Goal: Transaction & Acquisition: Purchase product/service

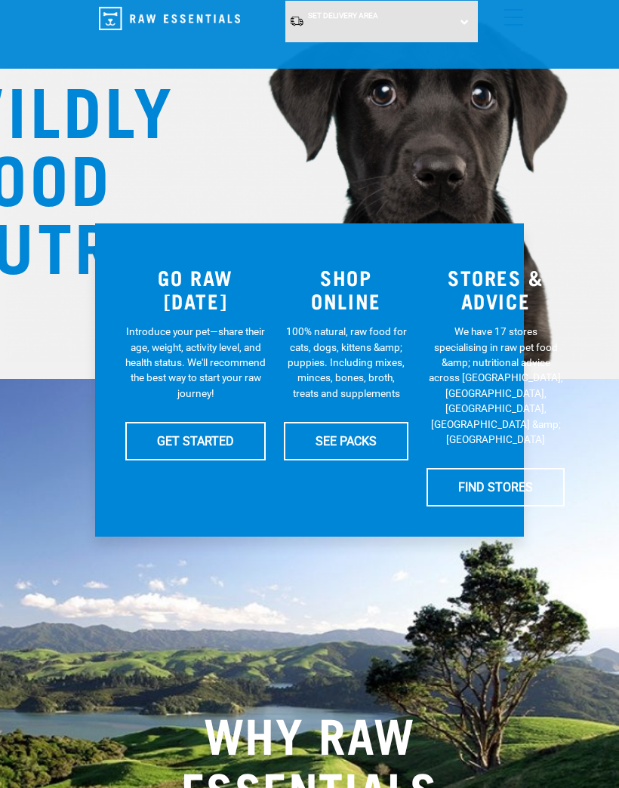
scroll to position [102, 0]
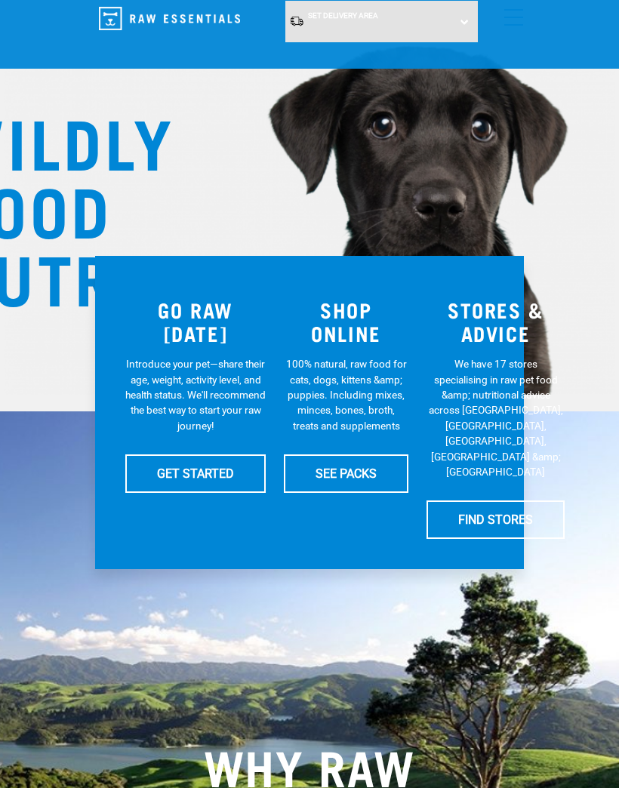
click at [352, 465] on link "SEE PACKS" at bounding box center [346, 473] width 124 height 38
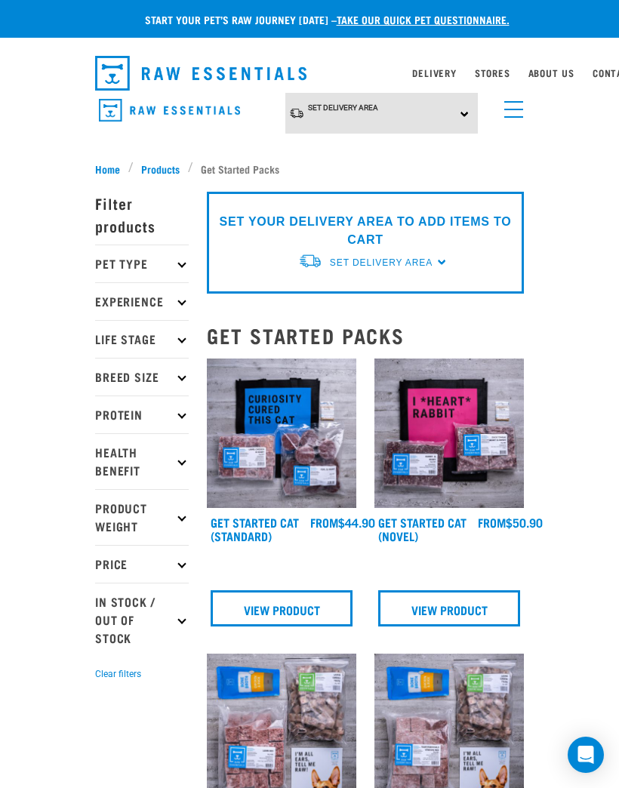
click at [168, 254] on p "Pet Type" at bounding box center [142, 263] width 94 height 38
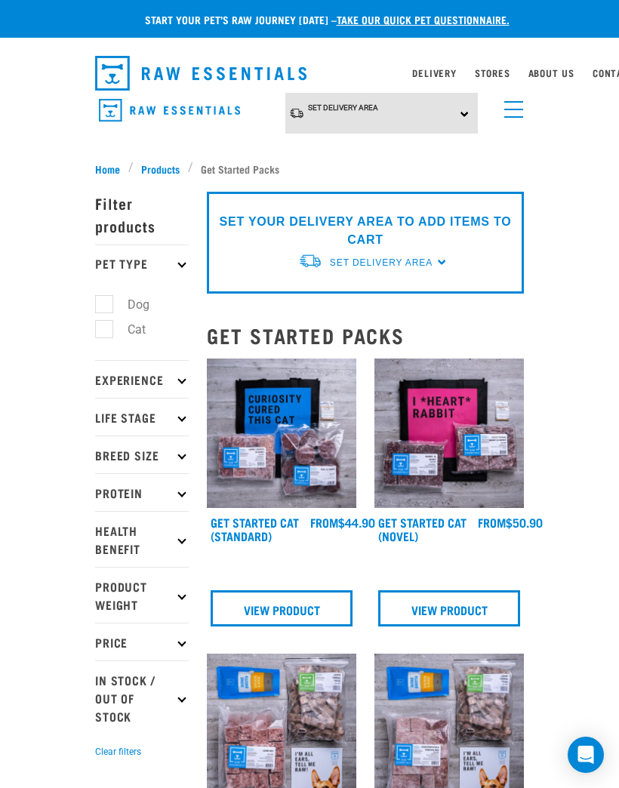
click at [135, 334] on label "Cat" at bounding box center [127, 329] width 48 height 19
click at [105, 331] on input "Cat" at bounding box center [100, 326] width 10 height 10
checkbox input "true"
click at [176, 407] on p "Life Stage" at bounding box center [142, 417] width 94 height 38
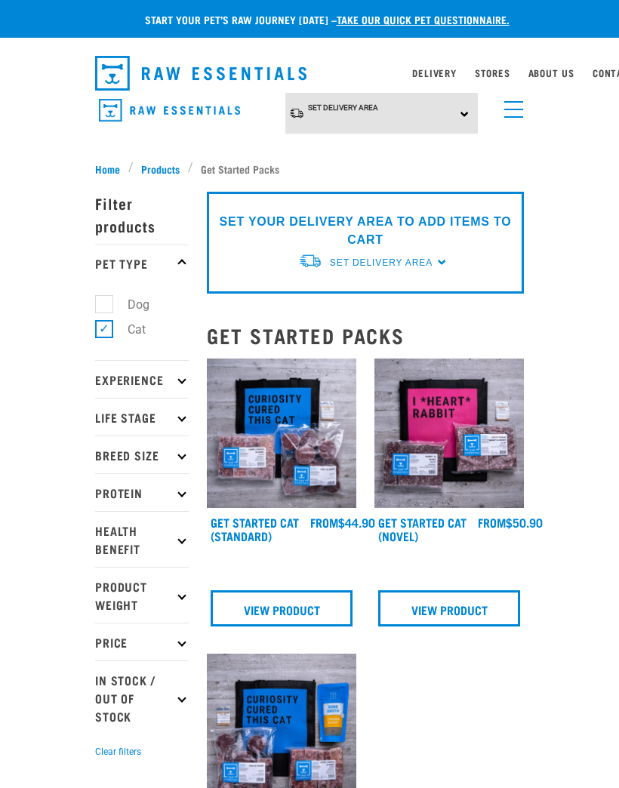
click at [182, 453] on icon at bounding box center [181, 454] width 8 height 8
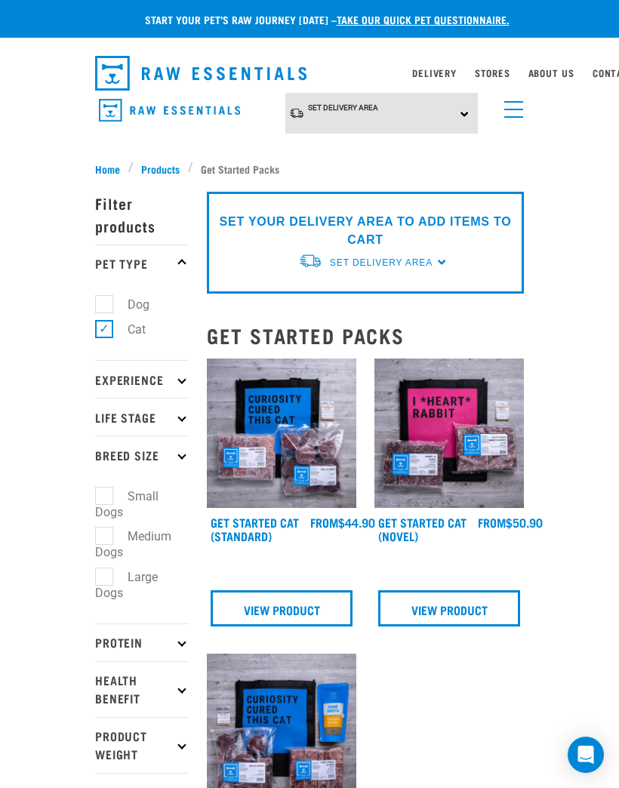
click at [182, 456] on icon at bounding box center [181, 454] width 8 height 8
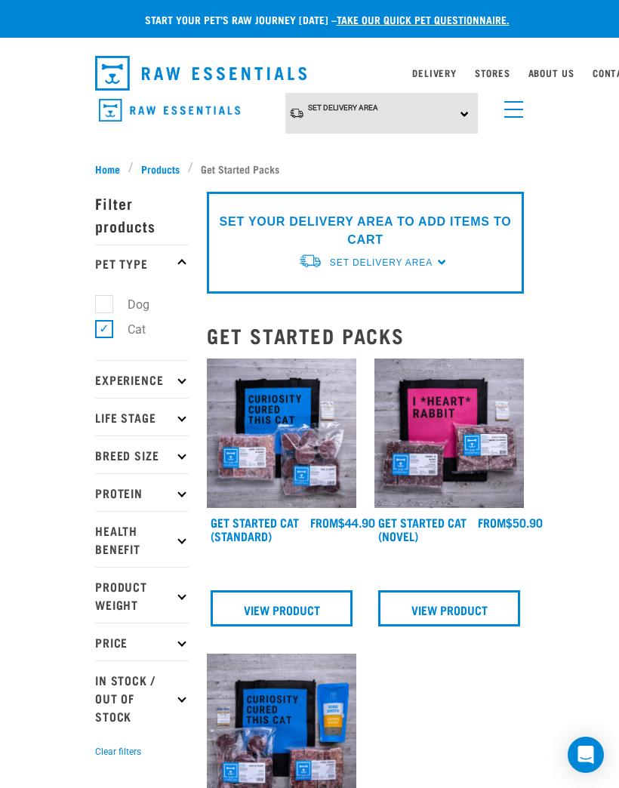
click at [175, 533] on p "Health Benefit" at bounding box center [142, 539] width 94 height 56
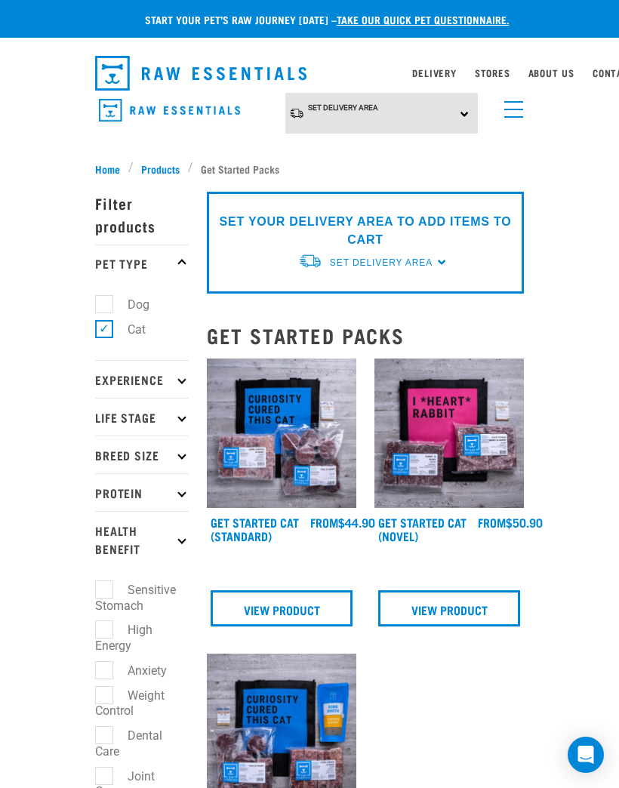
click at [181, 527] on p "Health Benefit" at bounding box center [142, 539] width 94 height 56
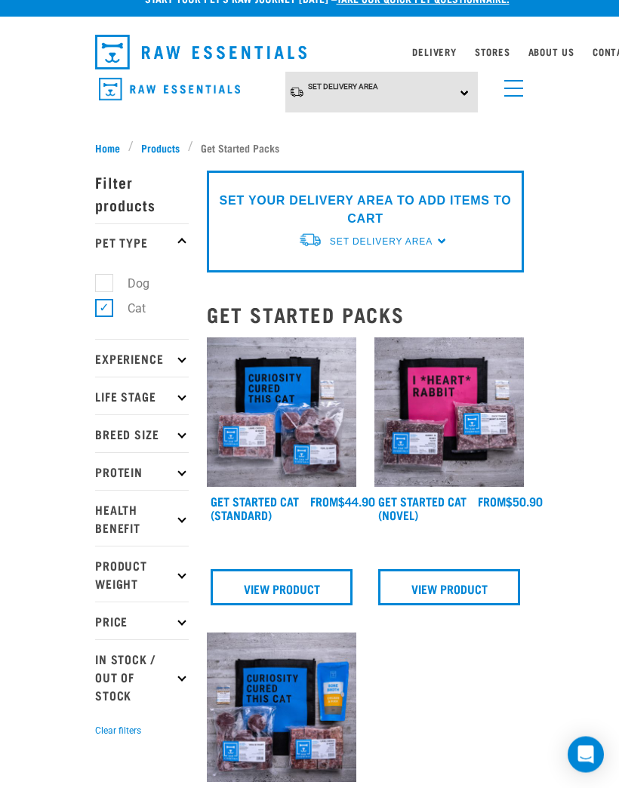
click at [180, 470] on icon at bounding box center [181, 472] width 8 height 8
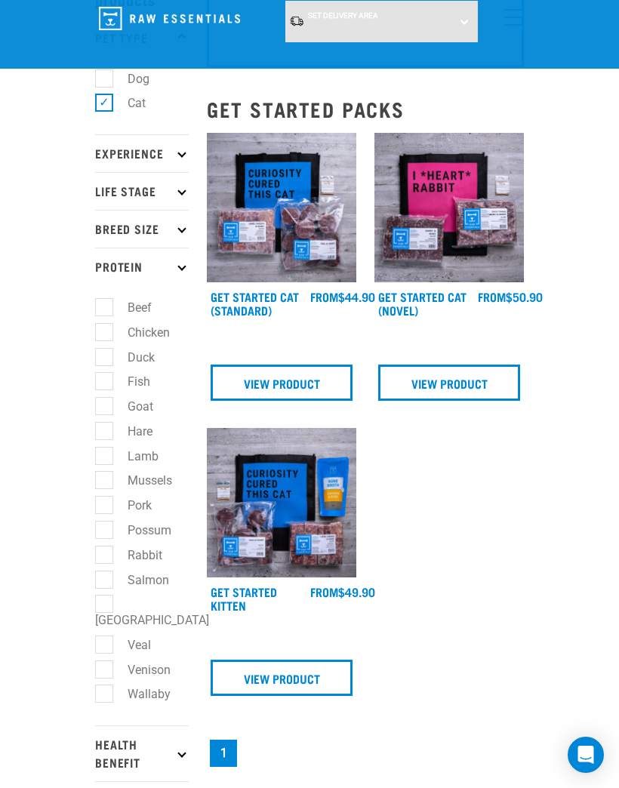
scroll to position [88, 0]
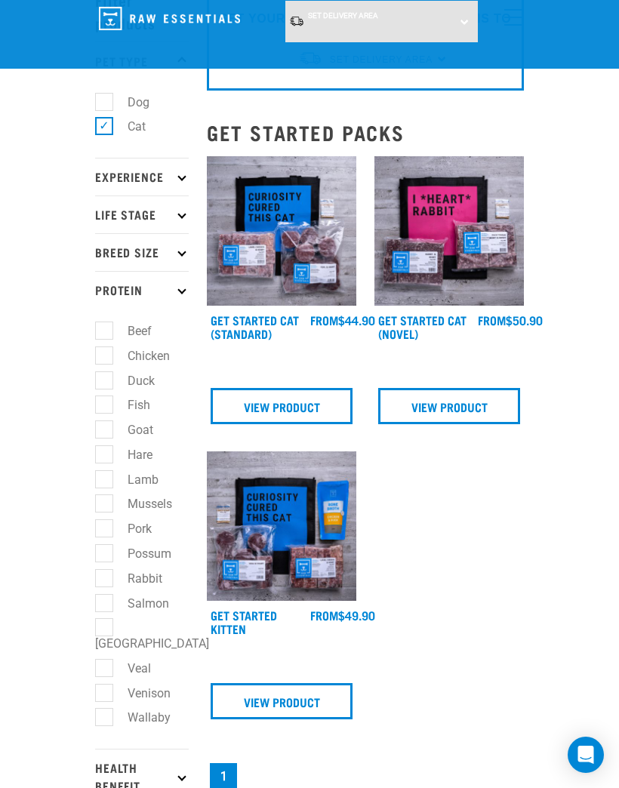
click at [158, 570] on label "Rabbit" at bounding box center [135, 578] width 65 height 19
click at [105, 570] on input "Rabbit" at bounding box center [100, 575] width 10 height 10
checkbox input "true"
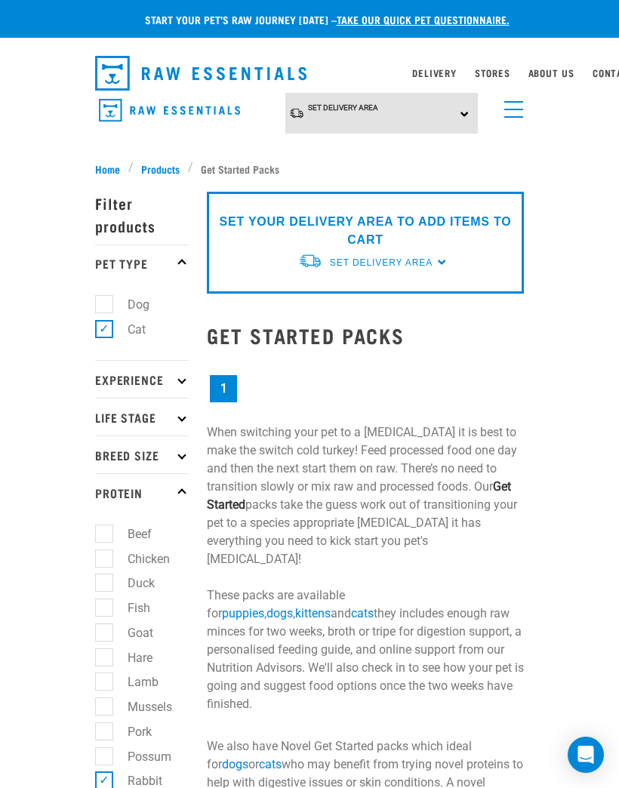
click at [492, 71] on link "Stores" at bounding box center [492, 72] width 35 height 5
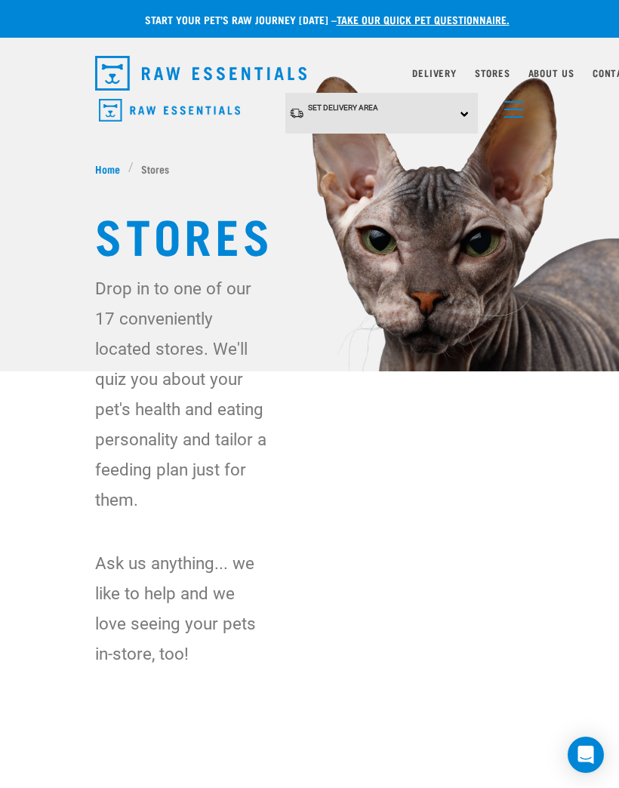
click at [521, 111] on link "menu" at bounding box center [509, 105] width 27 height 27
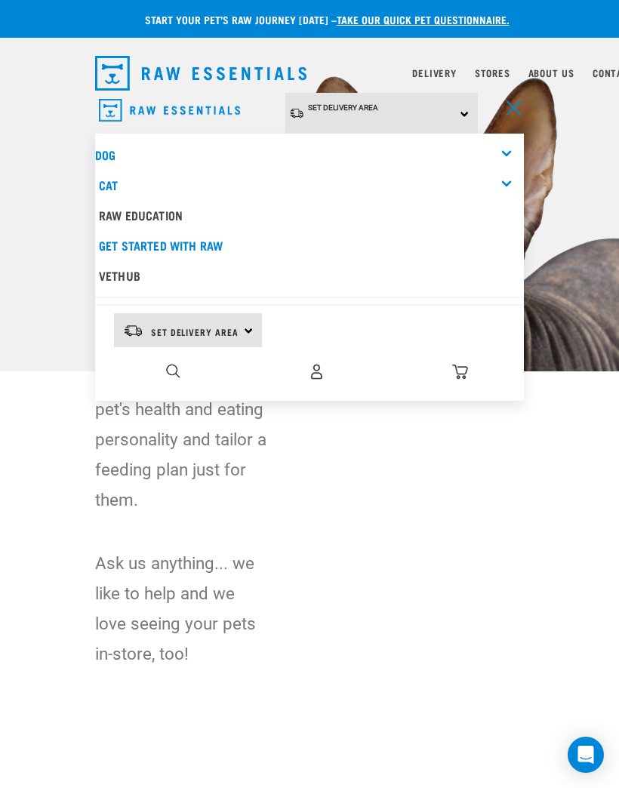
click at [161, 177] on div "Cat" at bounding box center [311, 185] width 425 height 30
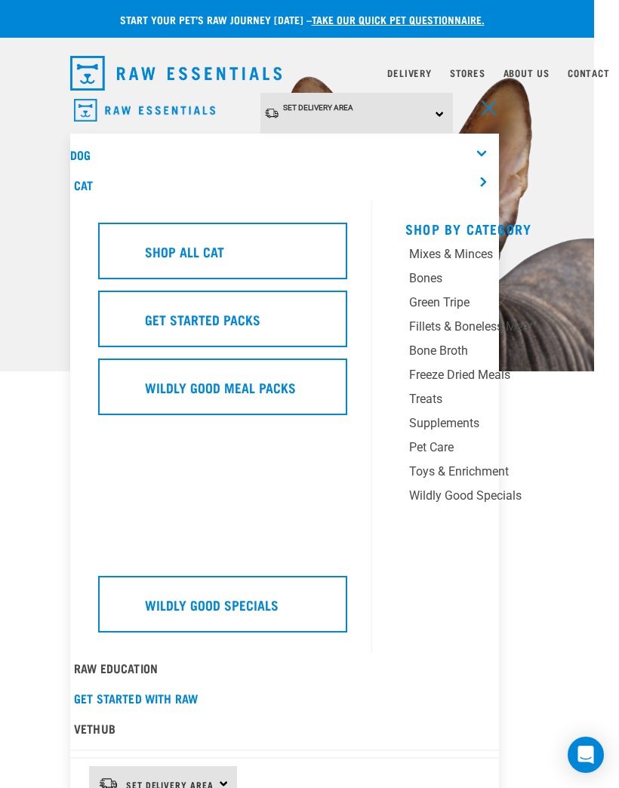
scroll to position [0, 25]
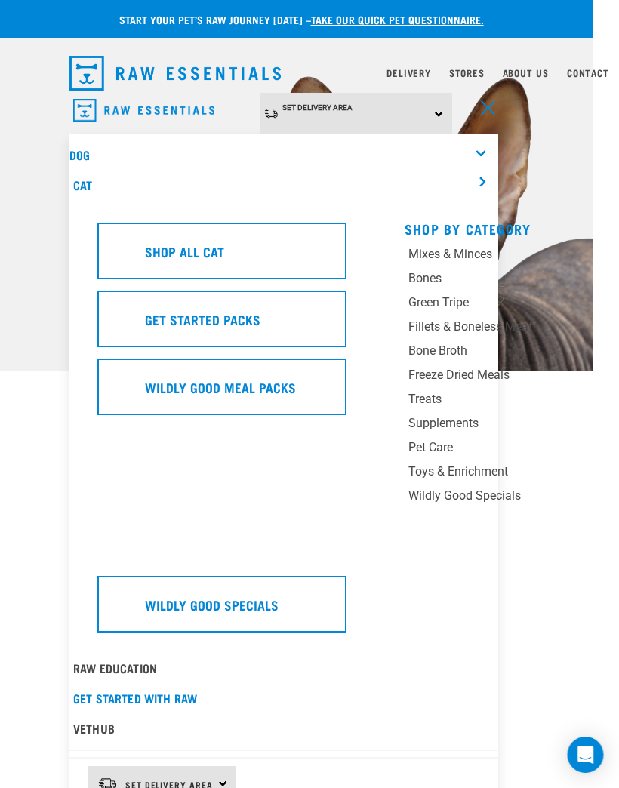
click at [496, 466] on div "Toys & Enrichment" at bounding box center [496, 472] width 174 height 18
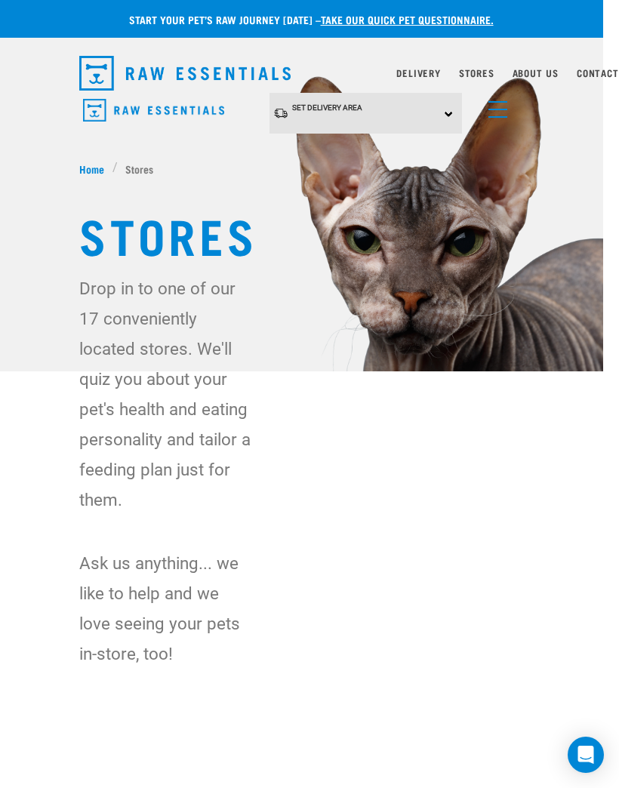
click at [493, 117] on span "menu" at bounding box center [497, 117] width 19 height 2
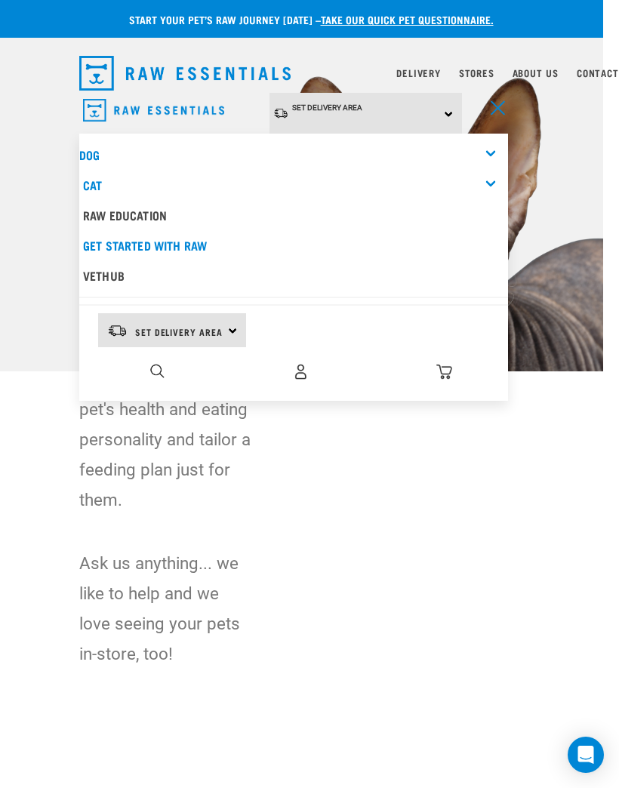
click at [356, 190] on div "Cat" at bounding box center [295, 185] width 425 height 30
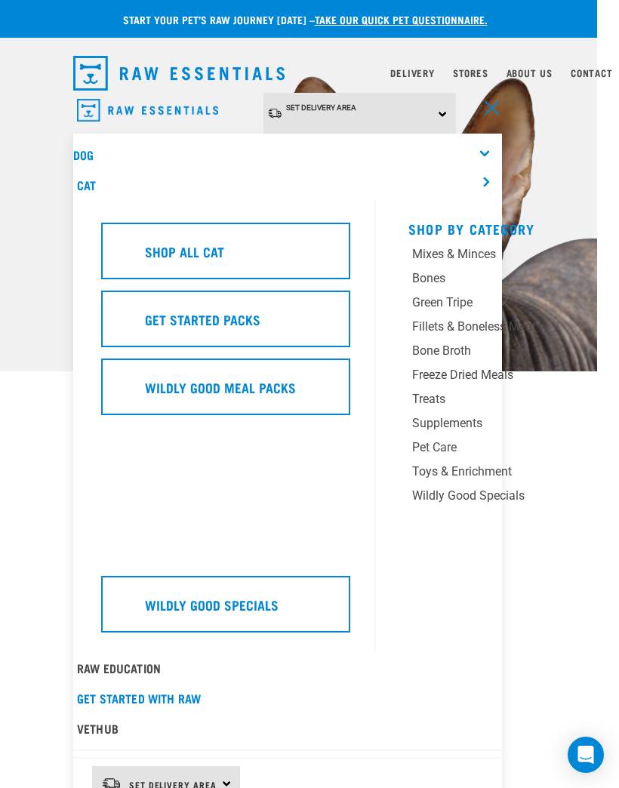
click at [447, 410] on link "Treats" at bounding box center [502, 402] width 189 height 24
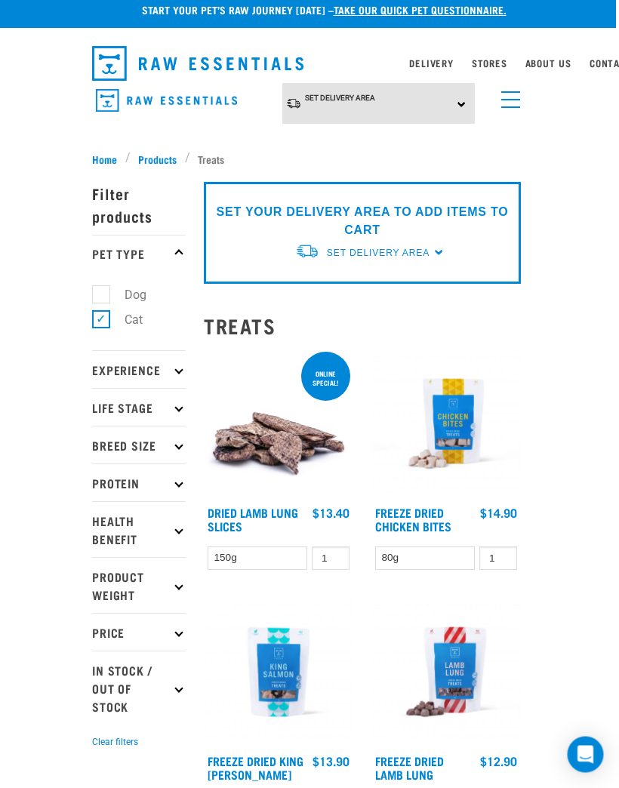
scroll to position [8, 5]
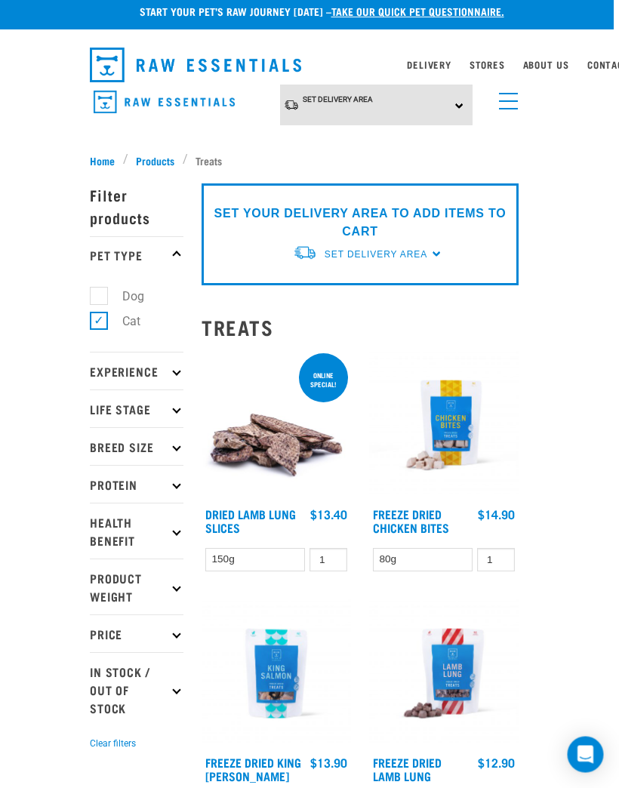
click at [492, 95] on link "menu" at bounding box center [505, 98] width 27 height 27
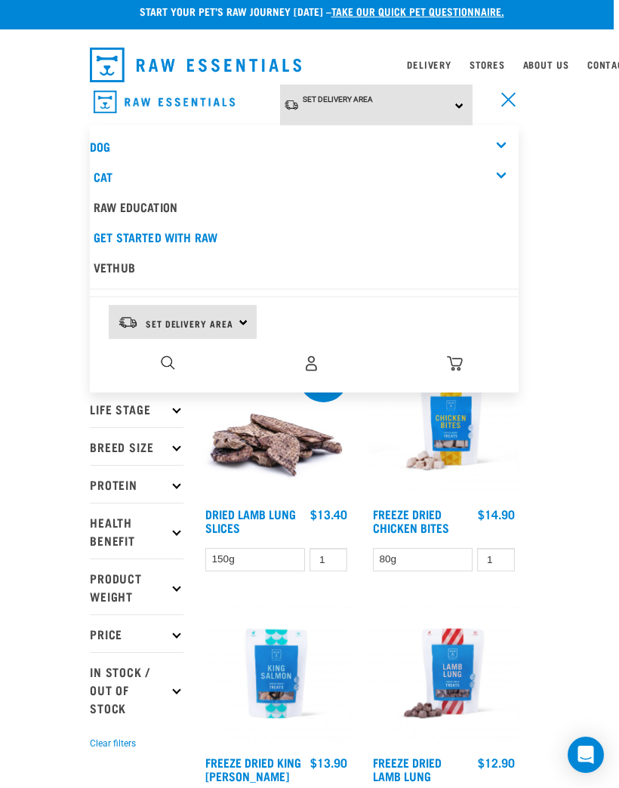
click at [335, 177] on div "Cat" at bounding box center [306, 176] width 425 height 30
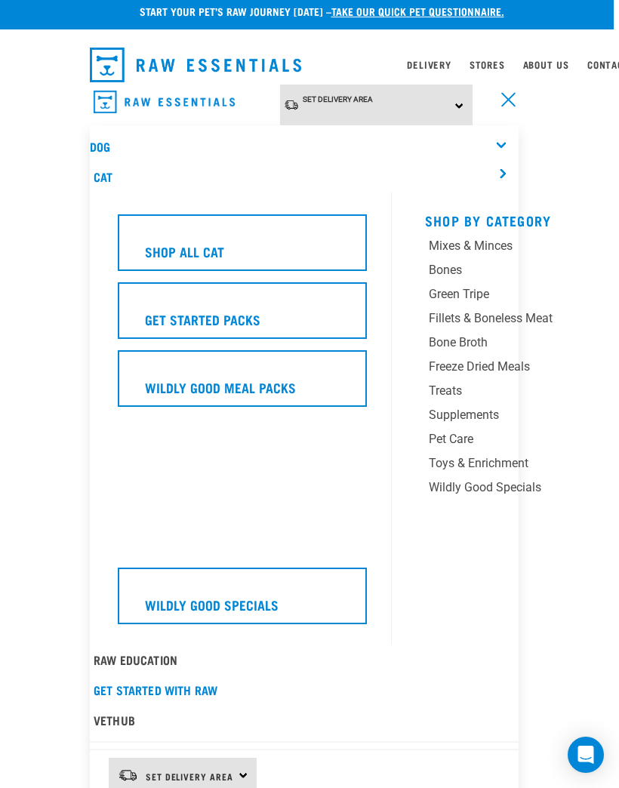
click at [326, 245] on div "Shop All Cat" at bounding box center [242, 242] width 249 height 57
click at [314, 241] on div "Shop All Cat" at bounding box center [242, 242] width 249 height 57
click at [511, 104] on link "menu" at bounding box center [504, 97] width 27 height 27
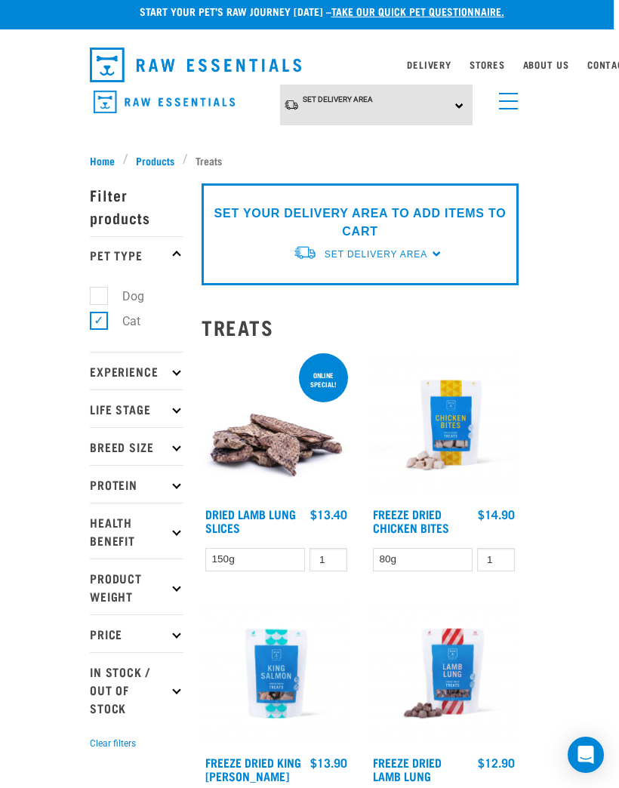
click at [299, 246] on img at bounding box center [305, 252] width 24 height 16
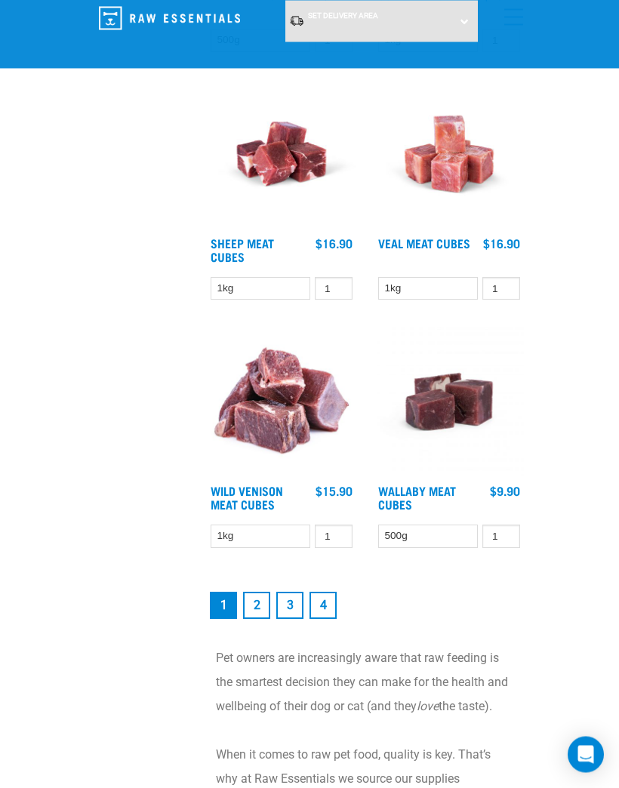
scroll to position [3740, 0]
click at [267, 612] on link "2" at bounding box center [256, 605] width 27 height 27
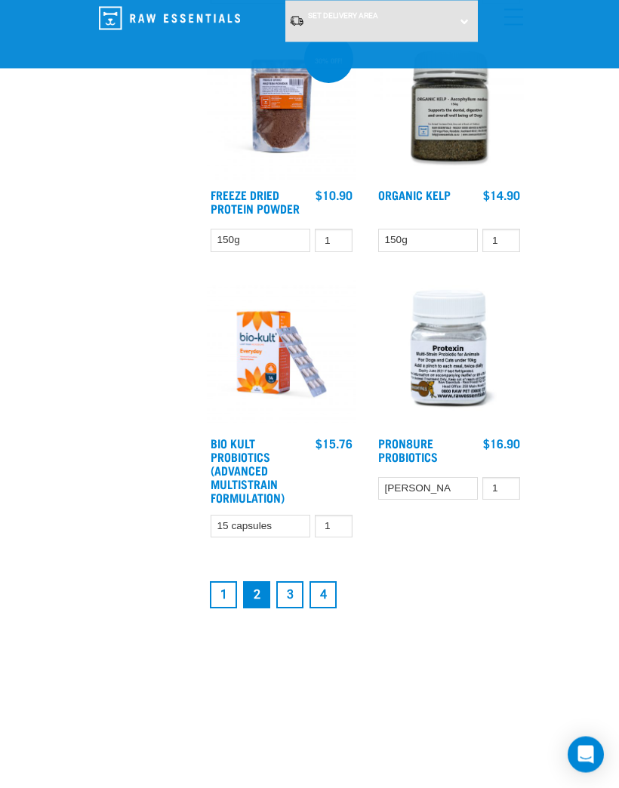
scroll to position [3750, 0]
click at [278, 602] on link "3" at bounding box center [289, 594] width 27 height 27
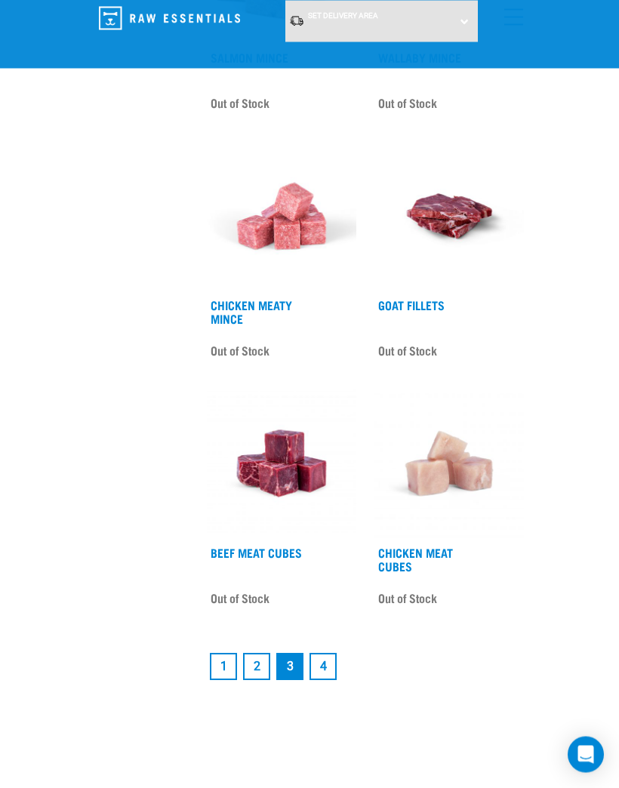
scroll to position [3676, 0]
click at [334, 676] on link "4" at bounding box center [322, 666] width 27 height 27
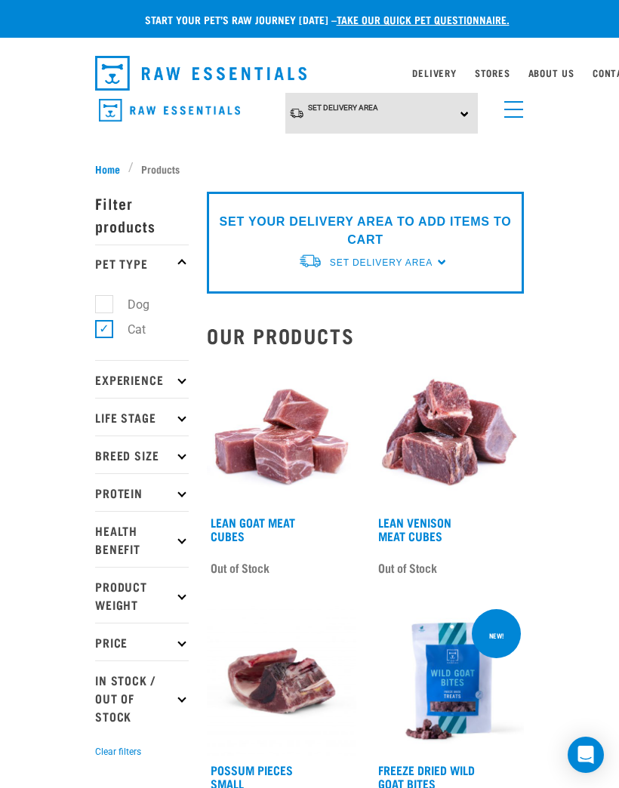
click at [151, 422] on p "Life Stage" at bounding box center [142, 417] width 94 height 38
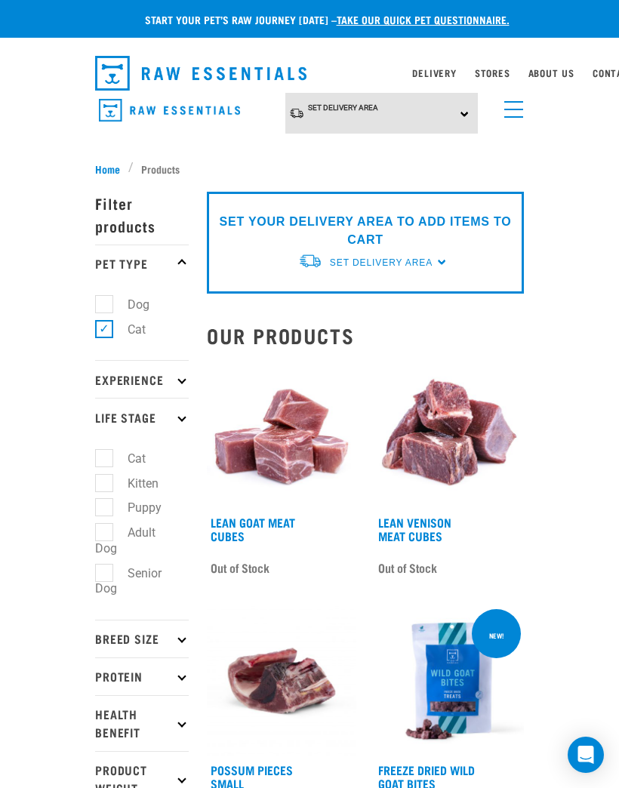
click at [141, 487] on label "Kitten" at bounding box center [133, 483] width 61 height 19
click at [105, 485] on input "Kitten" at bounding box center [100, 480] width 10 height 10
checkbox input "true"
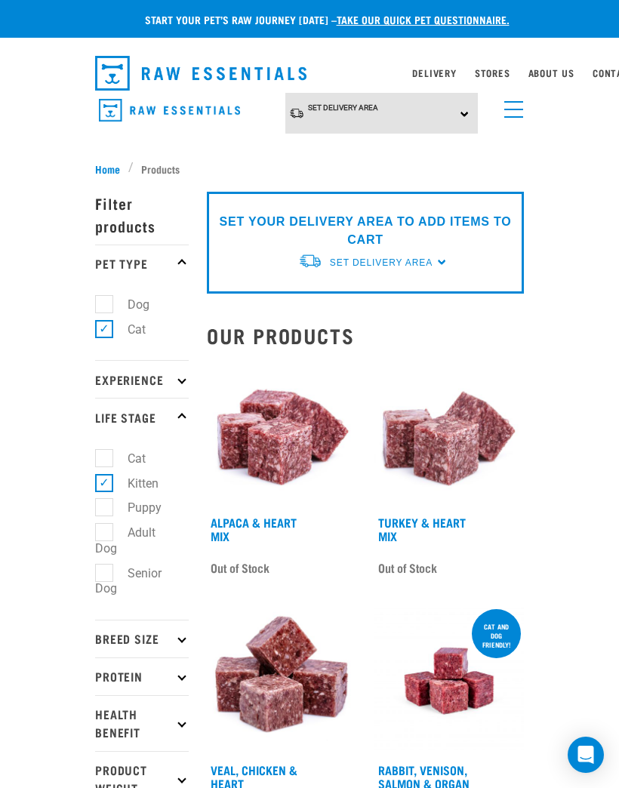
click at [110, 475] on label "Kitten" at bounding box center [133, 483] width 61 height 19
click at [105, 475] on input "Kitten" at bounding box center [100, 480] width 10 height 10
checkbox input "false"
click at [168, 389] on p "Experience" at bounding box center [142, 379] width 94 height 38
click at [185, 379] on icon at bounding box center [181, 379] width 8 height 8
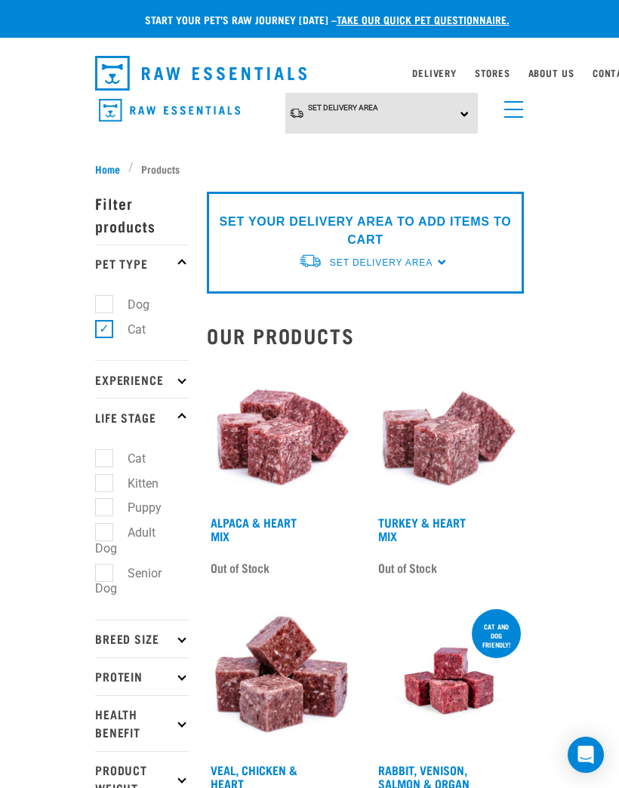
click at [176, 386] on p "Experience" at bounding box center [142, 379] width 94 height 38
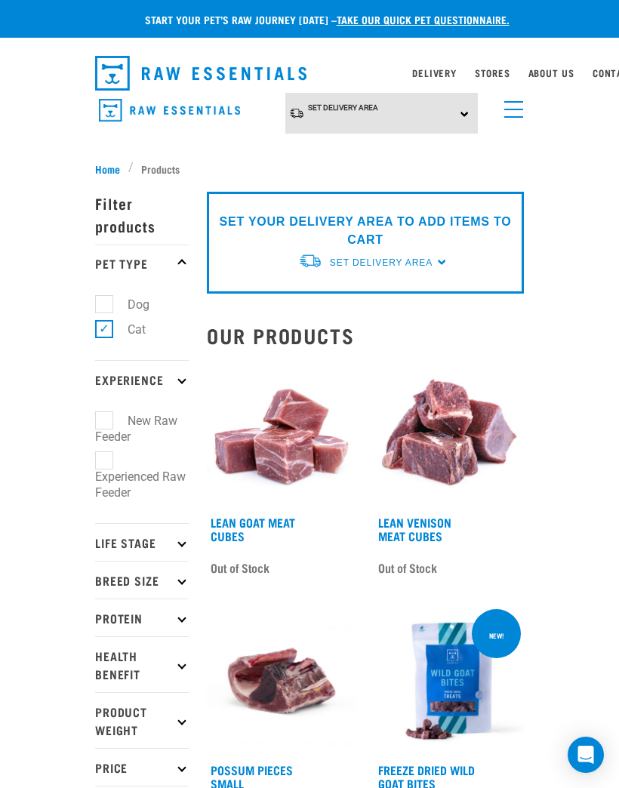
click at [180, 372] on p "Experience" at bounding box center [142, 379] width 94 height 38
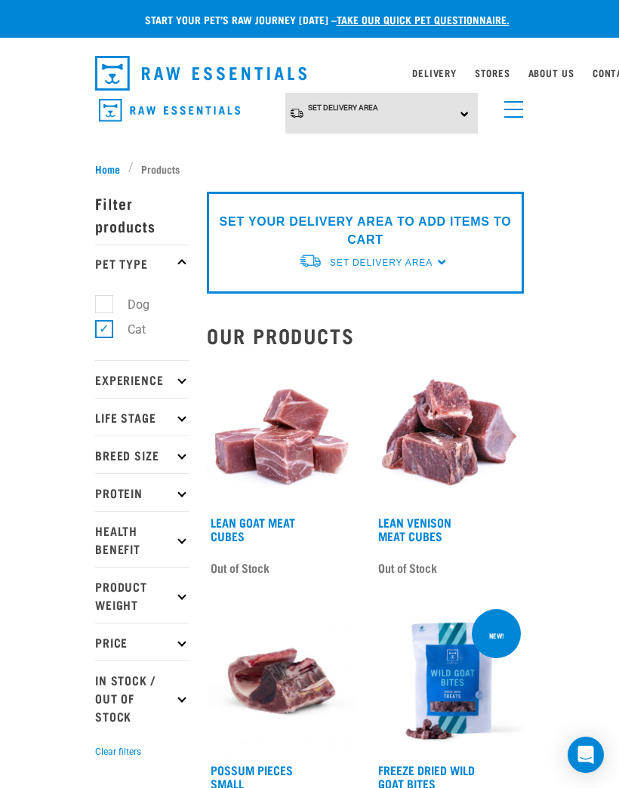
click at [512, 115] on link "menu" at bounding box center [509, 105] width 27 height 27
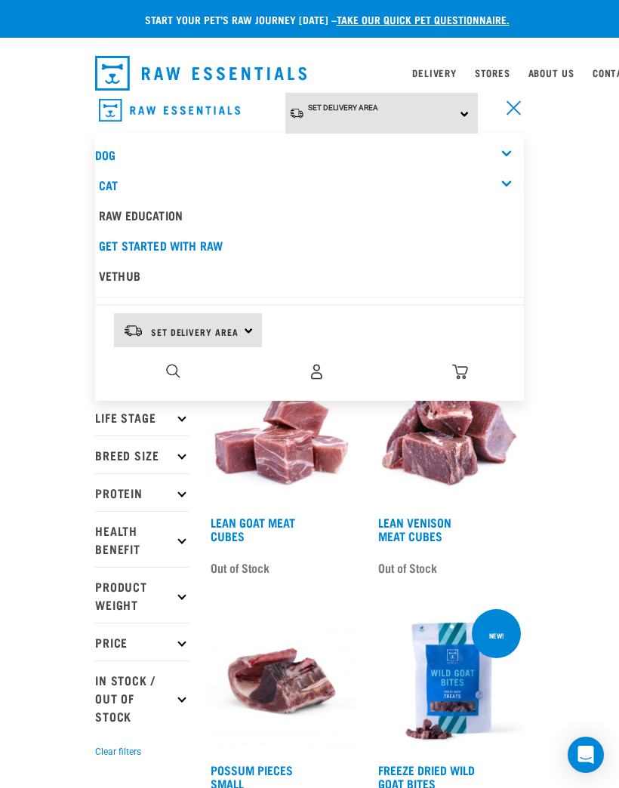
click at [311, 188] on div "Cat" at bounding box center [311, 185] width 425 height 30
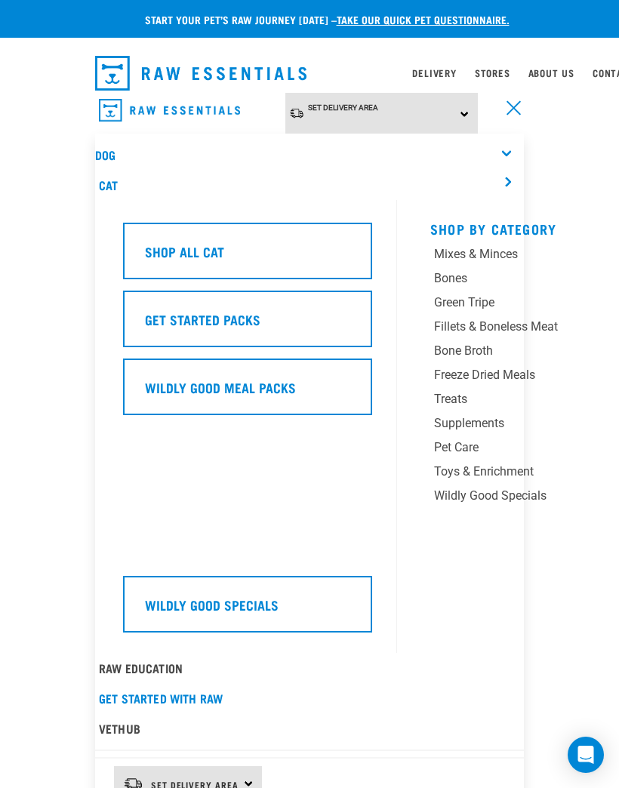
click at [318, 255] on div "Shop All Cat" at bounding box center [247, 251] width 249 height 57
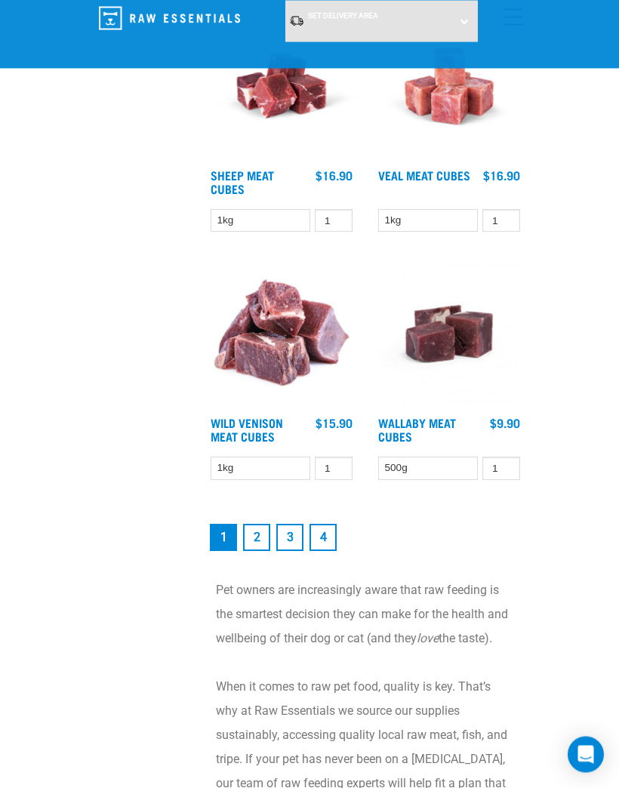
scroll to position [3805, 0]
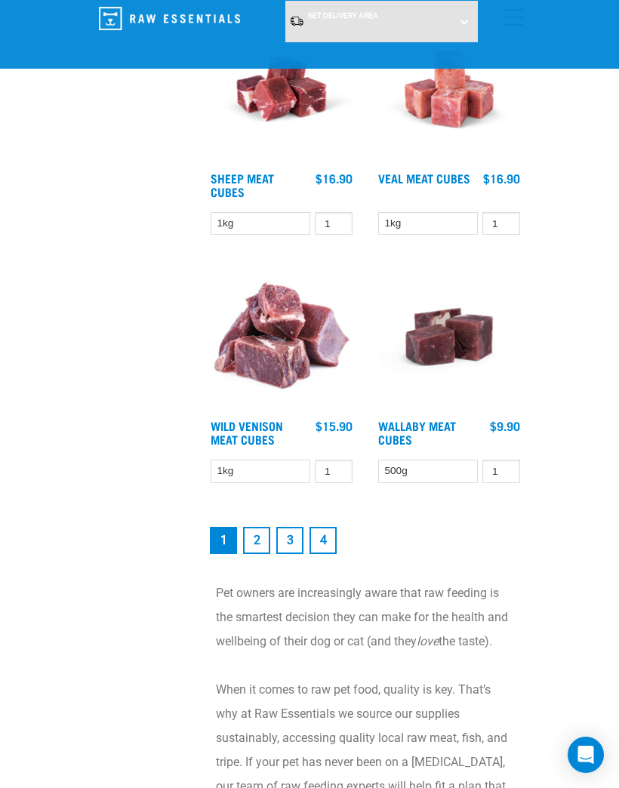
click at [261, 554] on link "2" at bounding box center [256, 540] width 27 height 27
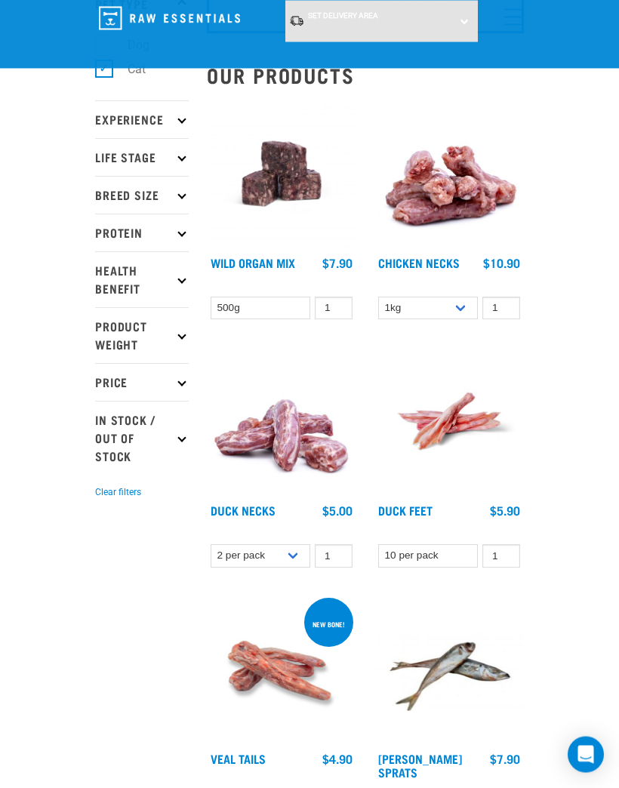
scroll to position [146, 0]
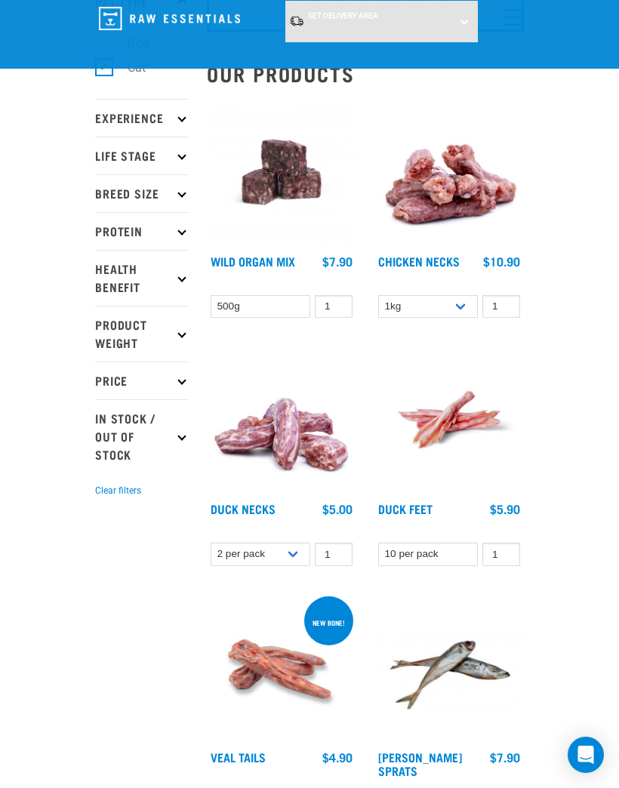
click at [314, 474] on img at bounding box center [281, 419] width 149 height 149
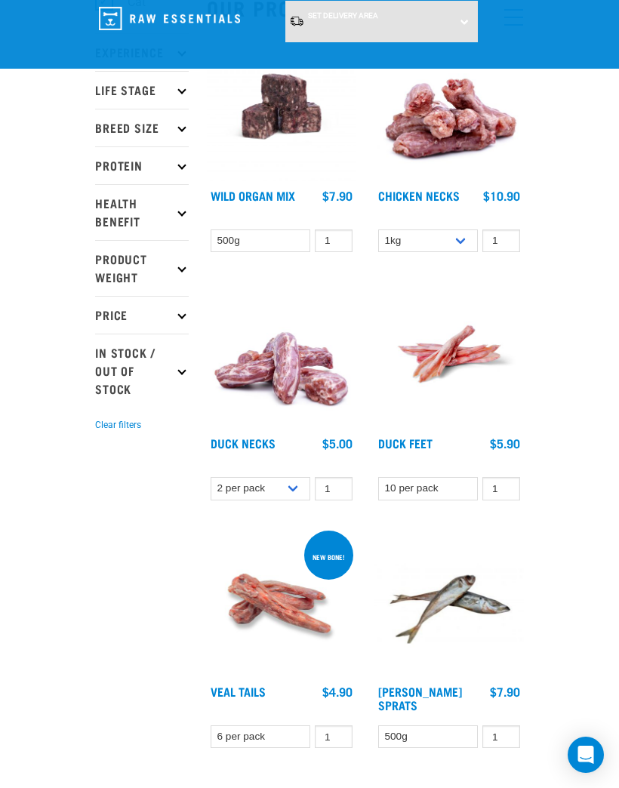
click at [468, 351] on img at bounding box center [448, 353] width 149 height 149
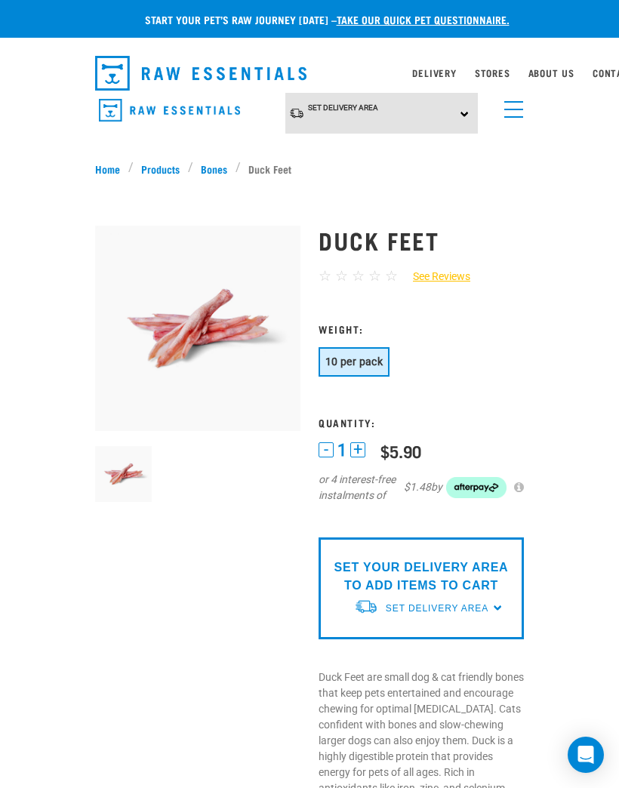
click at [46, 37] on div "Start your pet’s raw journey today – take our quick pet questionnaire." at bounding box center [320, 30] width 619 height 38
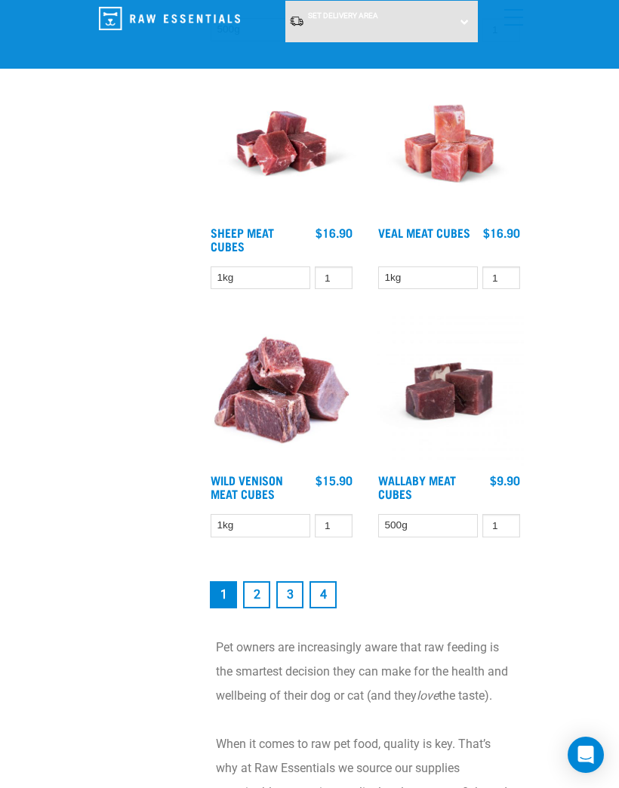
scroll to position [3803, 0]
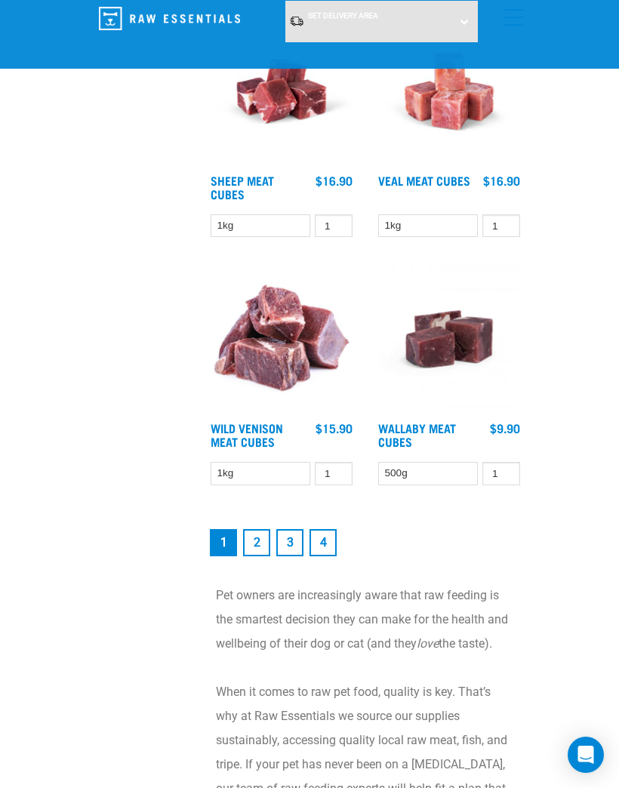
click at [263, 552] on link "2" at bounding box center [256, 542] width 27 height 27
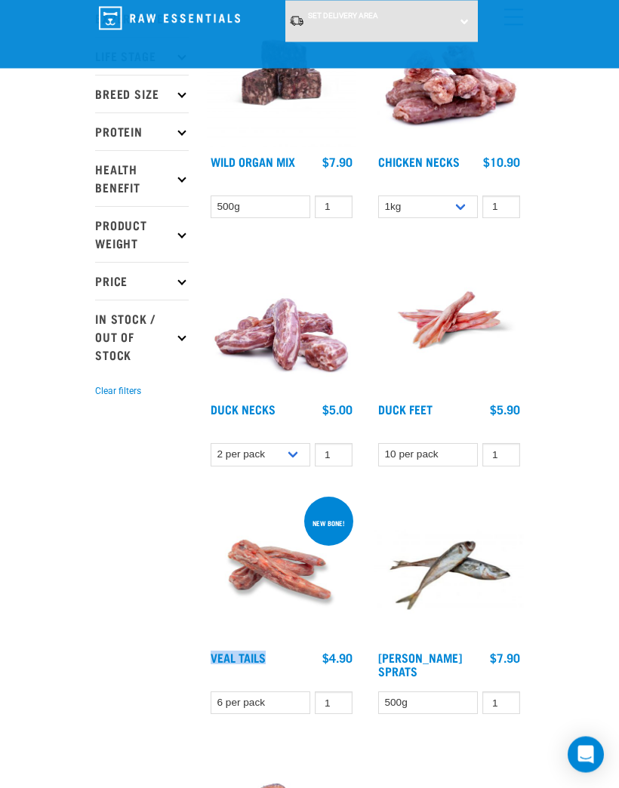
scroll to position [242, 0]
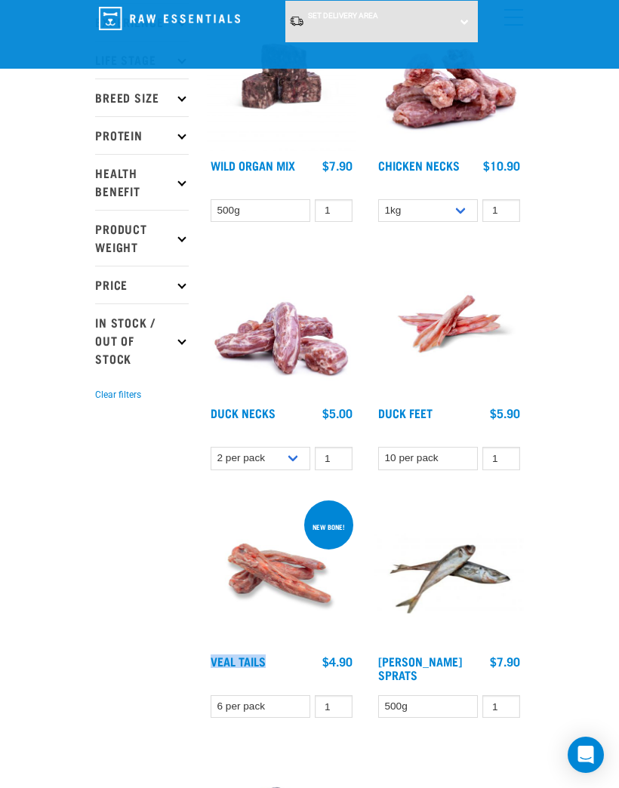
click at [269, 586] on img at bounding box center [281, 571] width 149 height 149
click at [278, 621] on img at bounding box center [281, 571] width 149 height 149
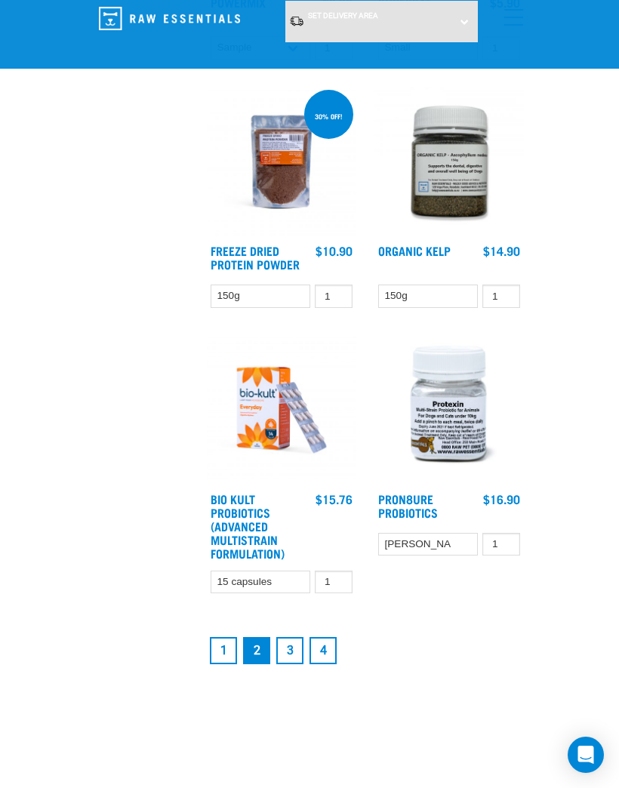
scroll to position [3694, 0]
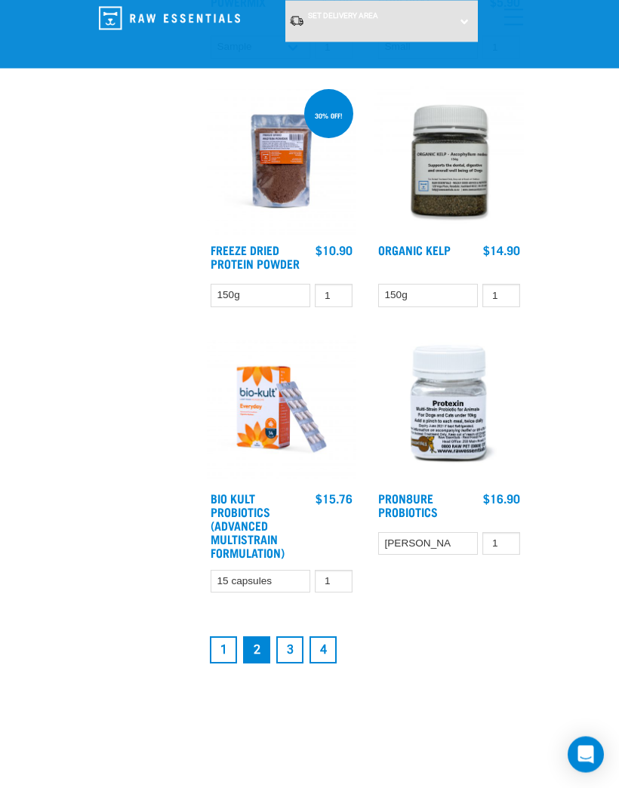
click at [301, 649] on link "3" at bounding box center [289, 650] width 27 height 27
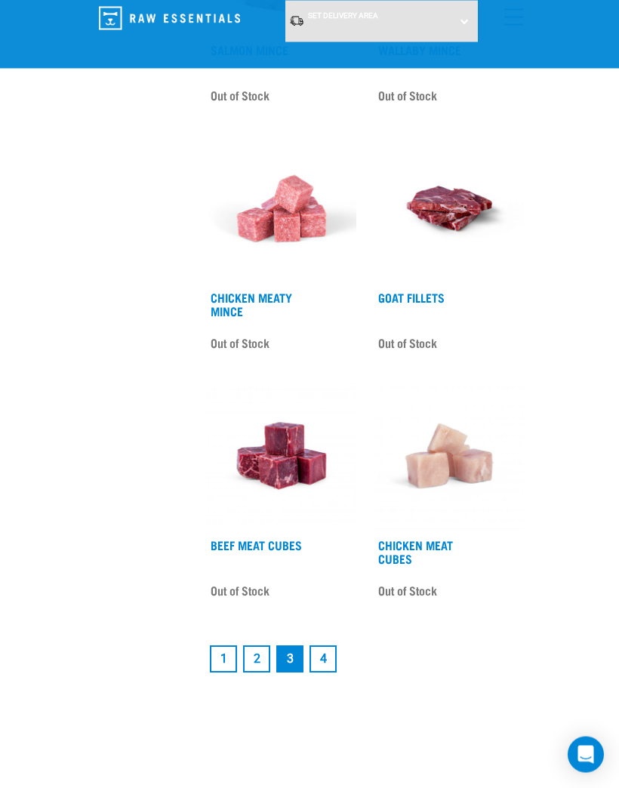
scroll to position [3684, 0]
click at [326, 672] on link "4" at bounding box center [322, 658] width 27 height 27
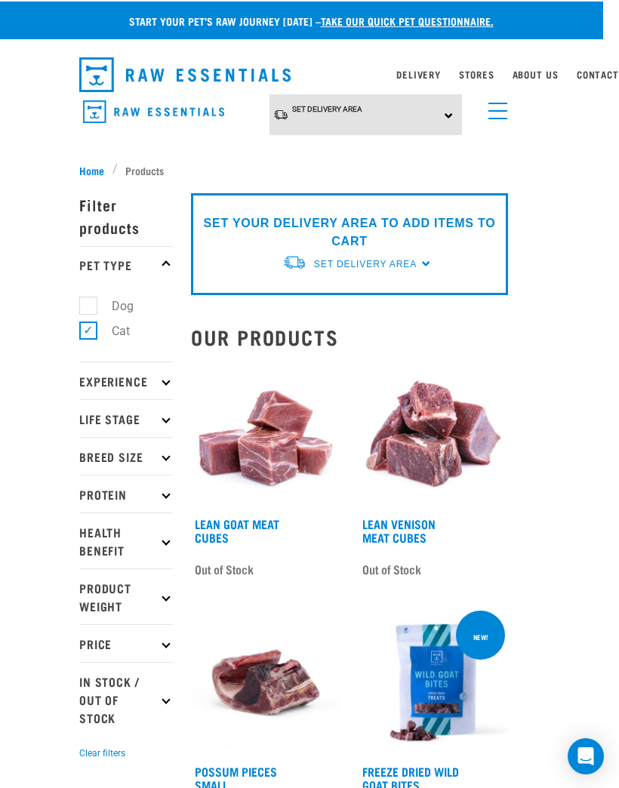
scroll to position [0, 20]
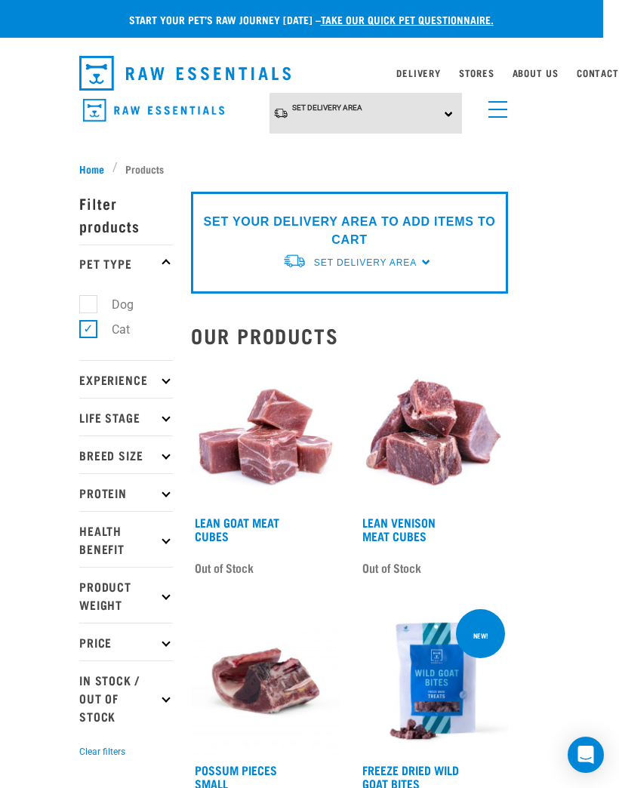
click at [496, 97] on link "menu" at bounding box center [494, 105] width 27 height 27
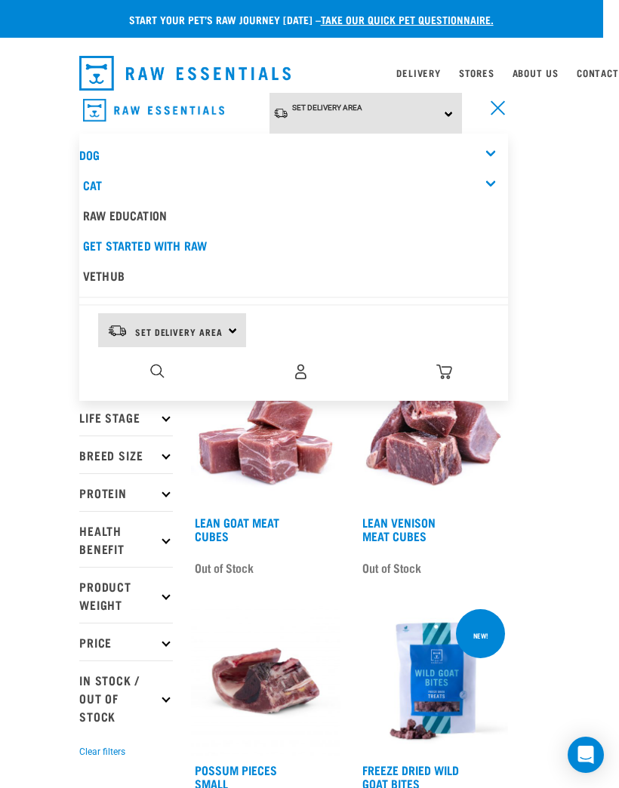
click at [231, 179] on div "Cat" at bounding box center [295, 185] width 425 height 30
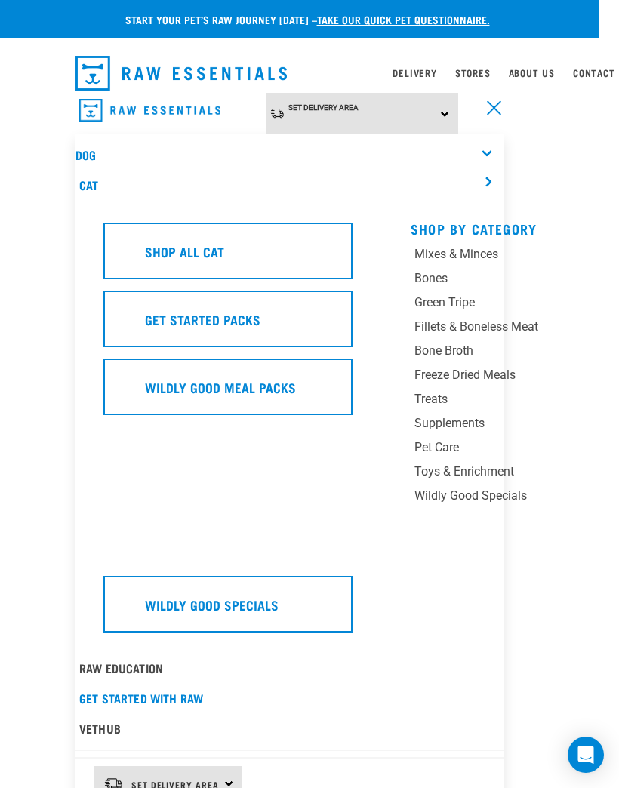
click at [301, 257] on div "Shop All Cat" at bounding box center [227, 251] width 249 height 57
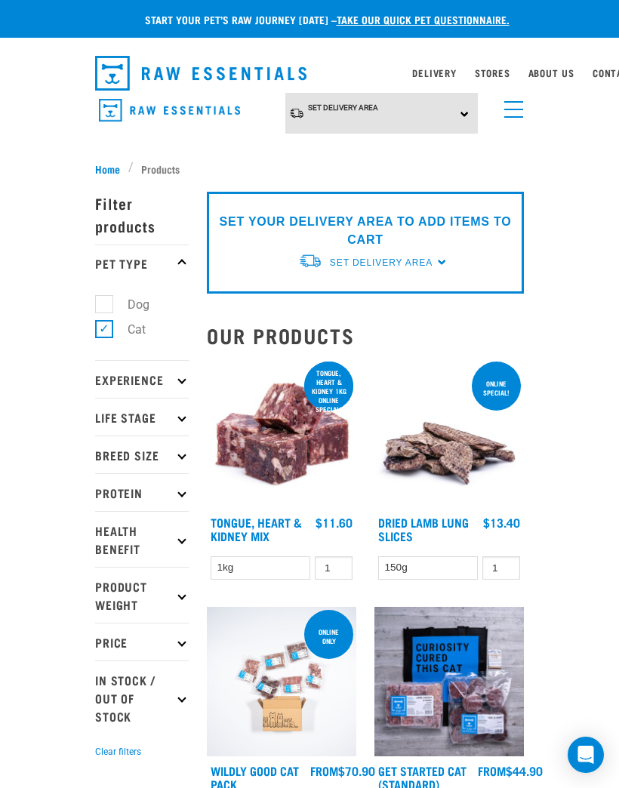
click at [505, 117] on span "menu" at bounding box center [513, 117] width 19 height 2
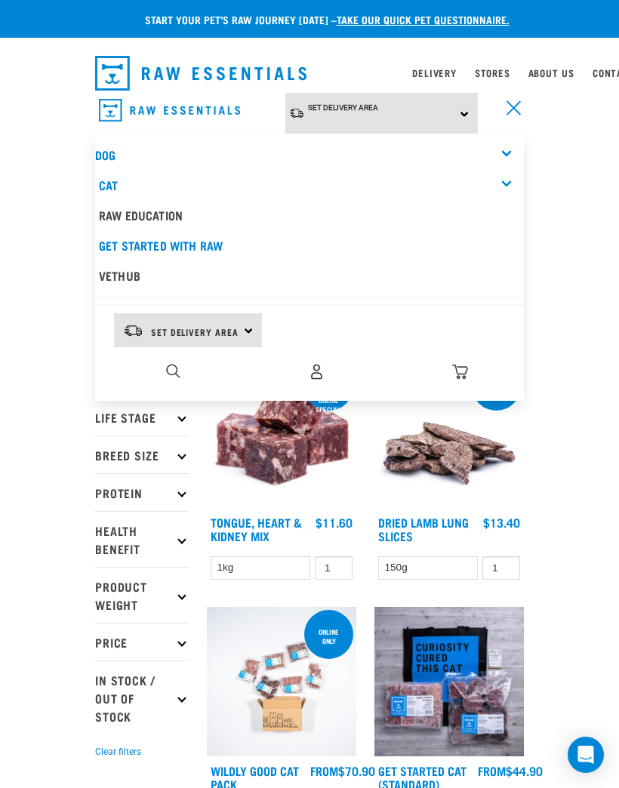
click at [403, 186] on div "Cat" at bounding box center [311, 185] width 425 height 30
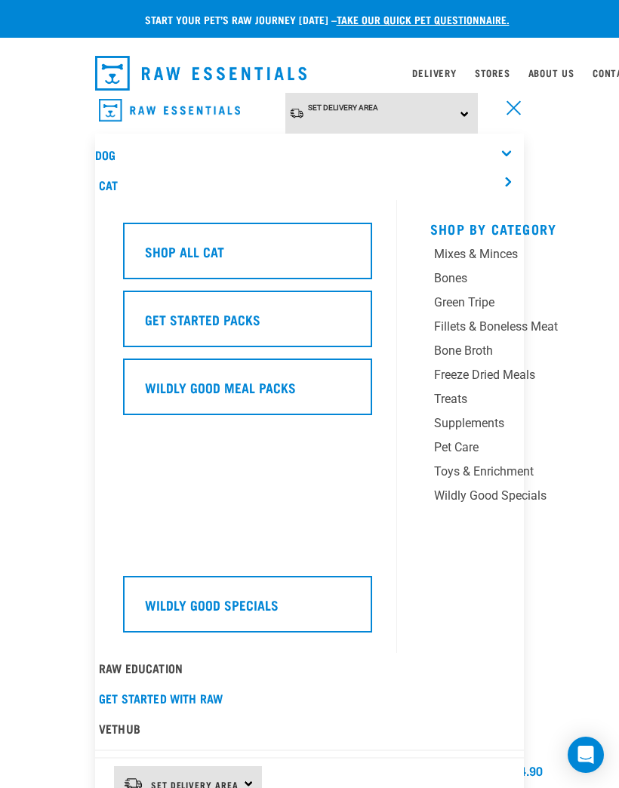
click at [457, 271] on div "Bones" at bounding box center [521, 278] width 174 height 18
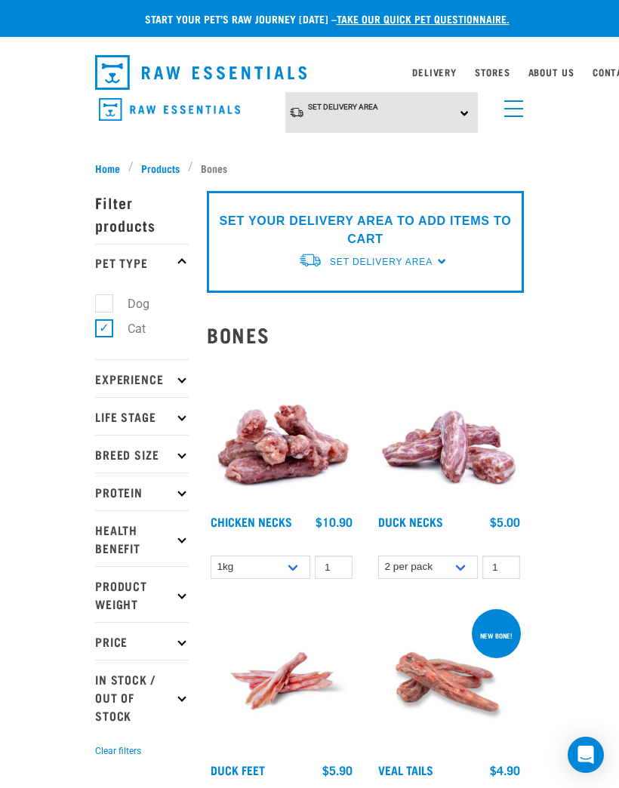
scroll to position [12, 0]
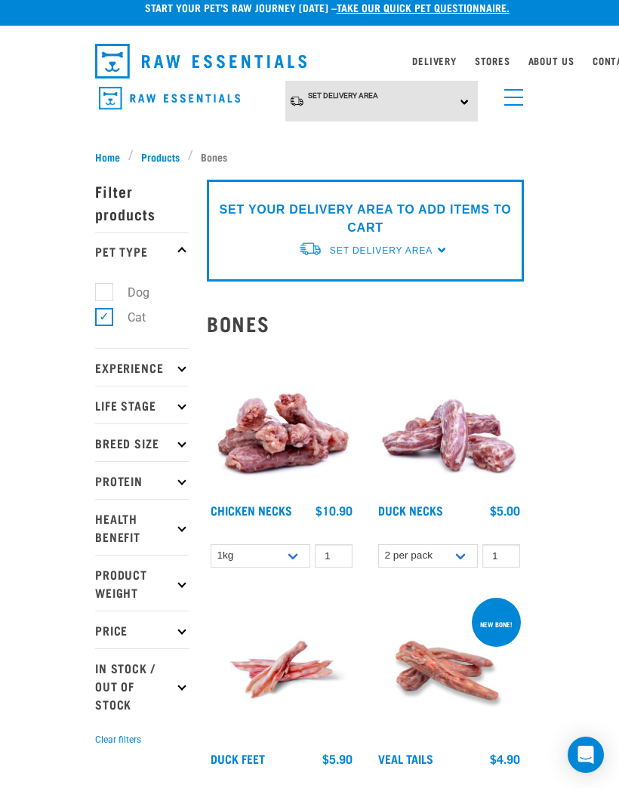
click at [279, 481] on img at bounding box center [281, 420] width 149 height 149
click at [443, 450] on img at bounding box center [448, 420] width 149 height 149
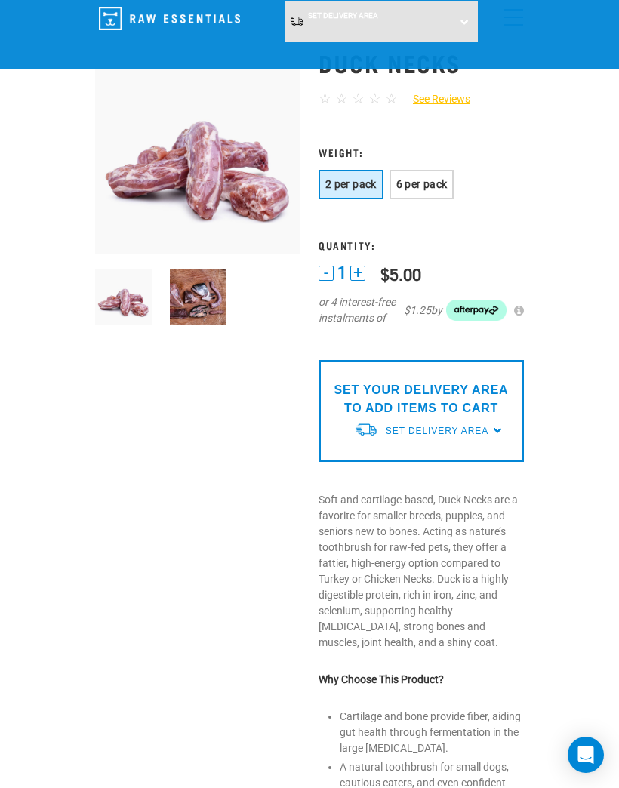
scroll to position [128, 0]
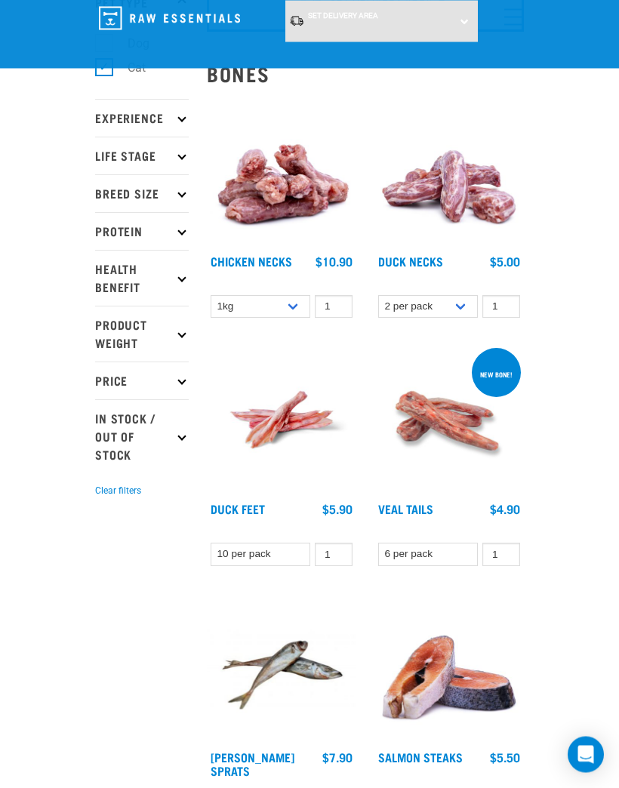
scroll to position [146, 0]
